Goal: Information Seeking & Learning: Find contact information

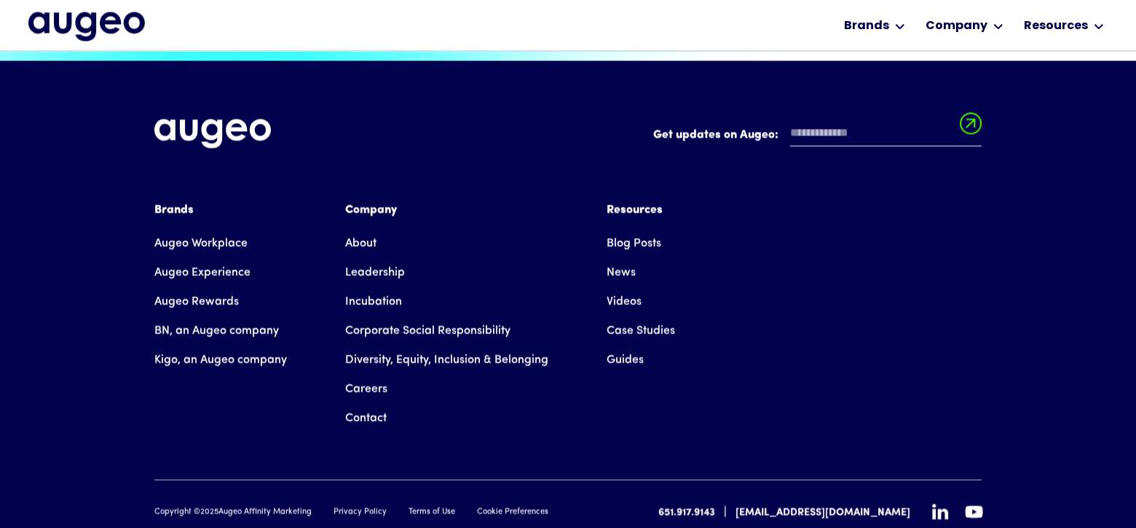
scroll to position [3302, 0]
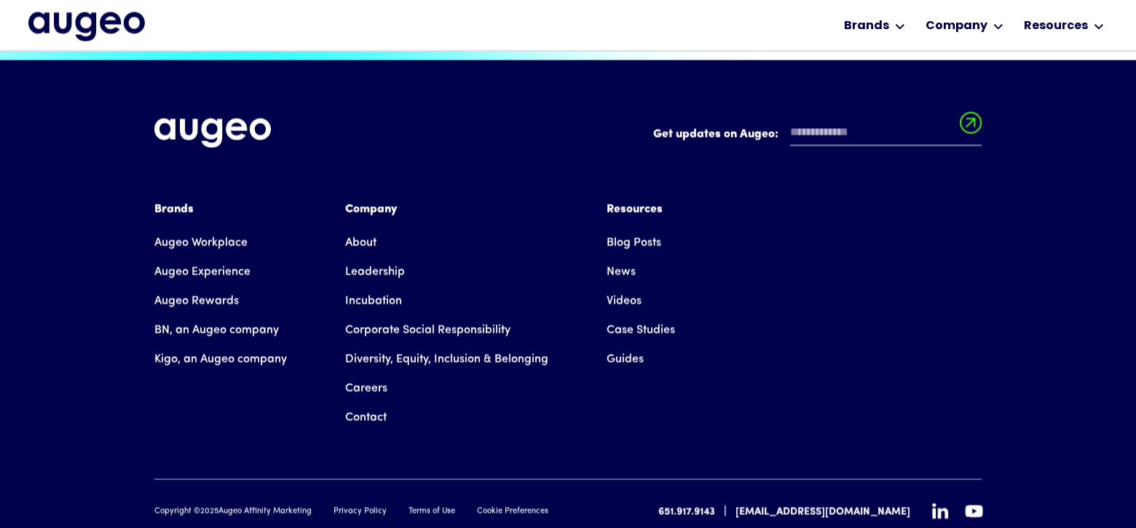
click at [365, 403] on link "Contact" at bounding box center [365, 417] width 41 height 29
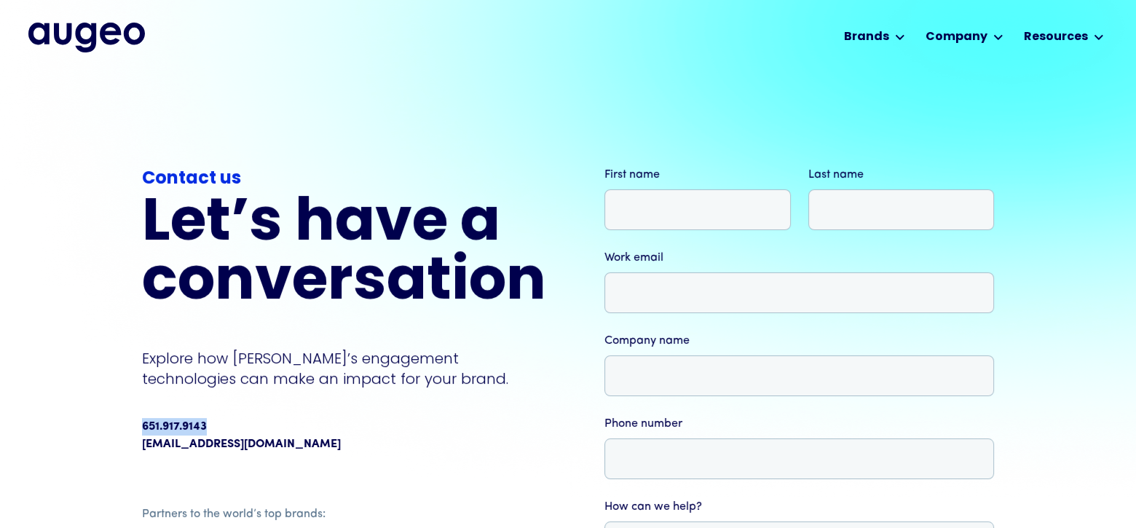
drag, startPoint x: 213, startPoint y: 422, endPoint x: 156, endPoint y: 484, distance: 85.0
click at [138, 423] on div "Contact us Let’s have a conversation Explore how [PERSON_NAME]’s engagement tec…" at bounding box center [568, 445] width 1136 height 745
copy div "651.917.9143"
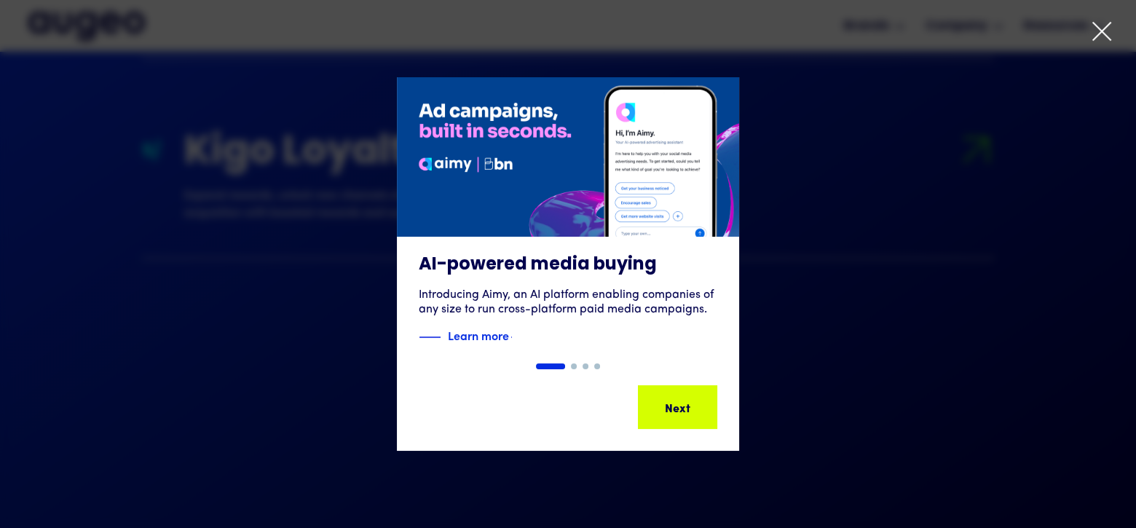
click at [1101, 33] on icon at bounding box center [1101, 31] width 17 height 17
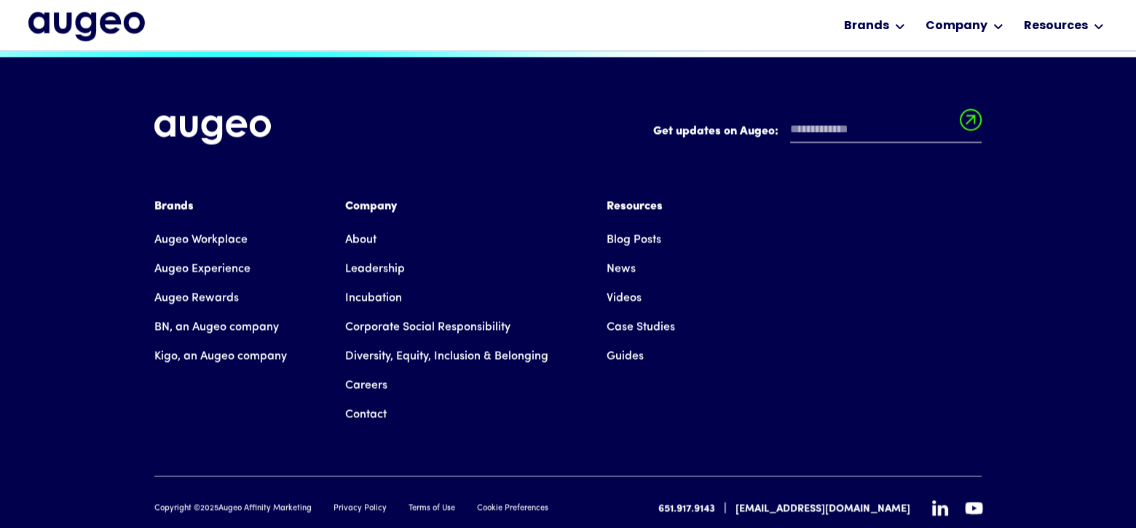
scroll to position [3306, 0]
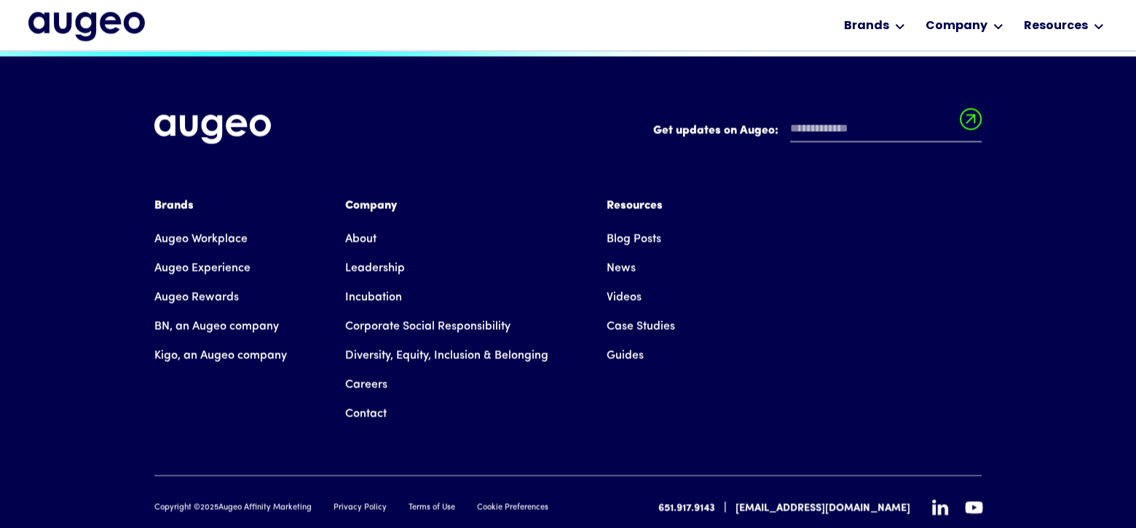
click at [372, 399] on link "Contact" at bounding box center [365, 413] width 41 height 29
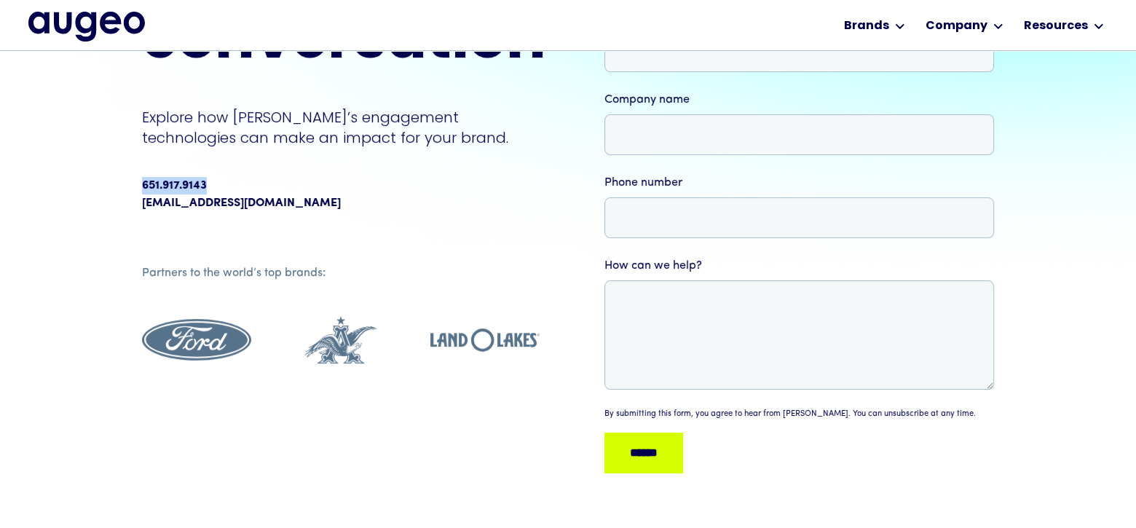
scroll to position [220, 0]
drag, startPoint x: 215, startPoint y: 187, endPoint x: 135, endPoint y: 185, distance: 80.1
click at [135, 185] on div "Contact us Let’s have a conversation Explore how [PERSON_NAME]’s engagement tec…" at bounding box center [568, 203] width 1136 height 745
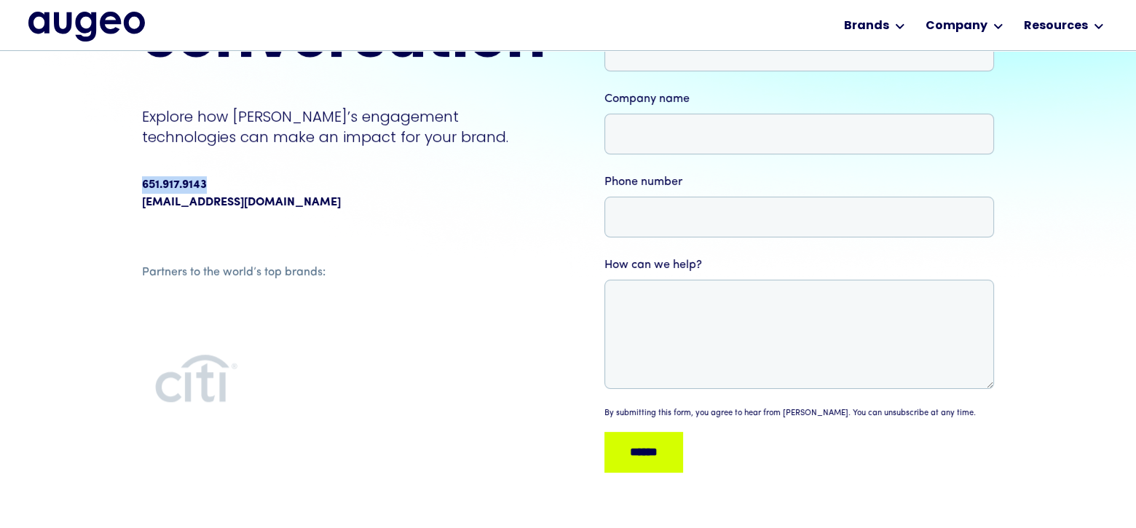
copy div "651.917.9143"
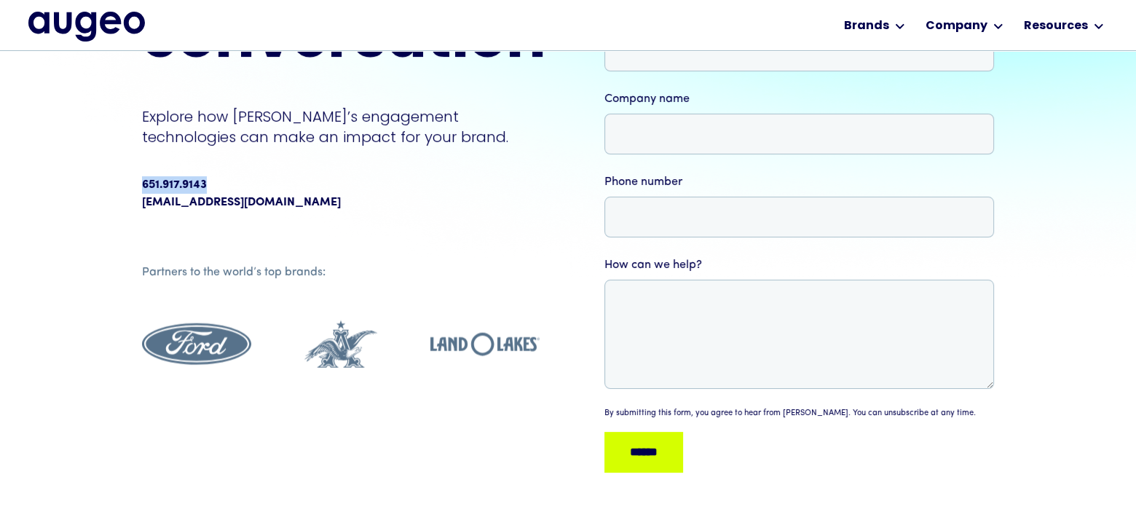
copy div "651.917.9143"
